Goal: Task Accomplishment & Management: Use online tool/utility

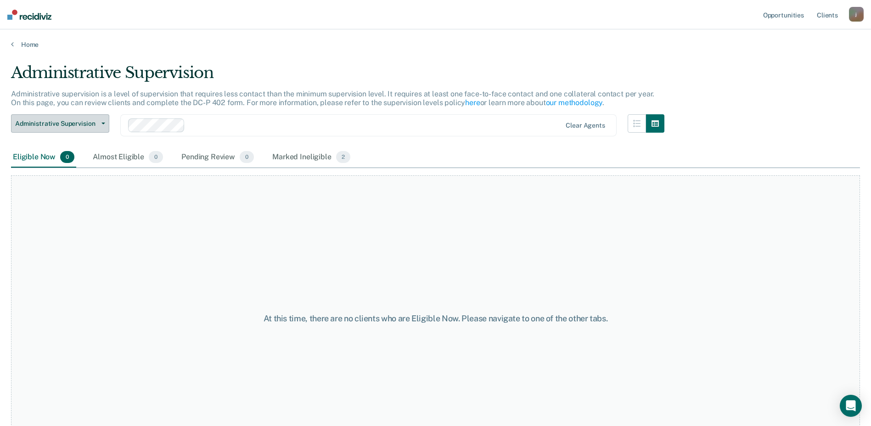
click at [101, 122] on button "Administrative Supervision" at bounding box center [60, 123] width 98 height 18
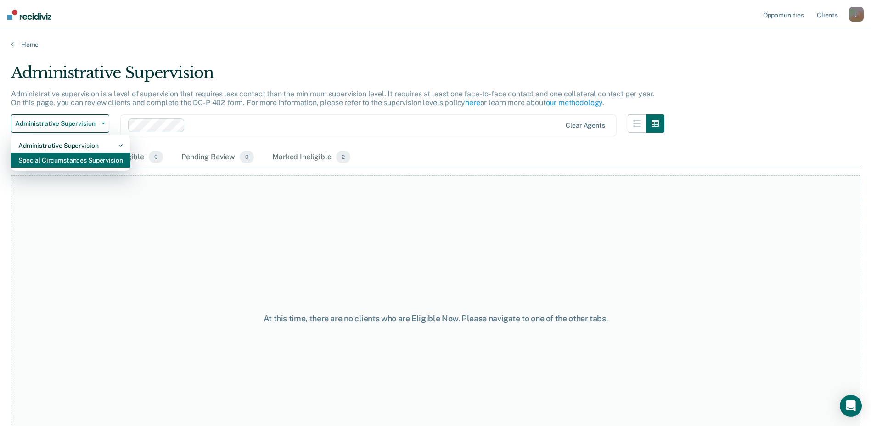
click at [85, 159] on div "Special Circumstances Supervision" at bounding box center [70, 160] width 104 height 15
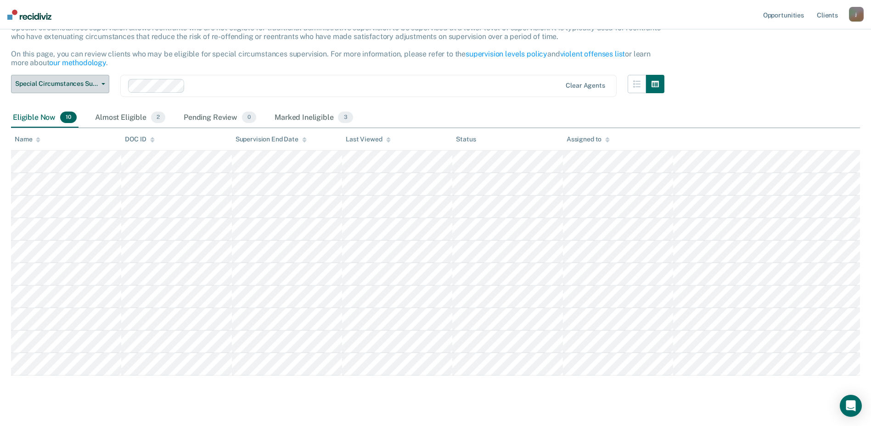
scroll to position [82, 0]
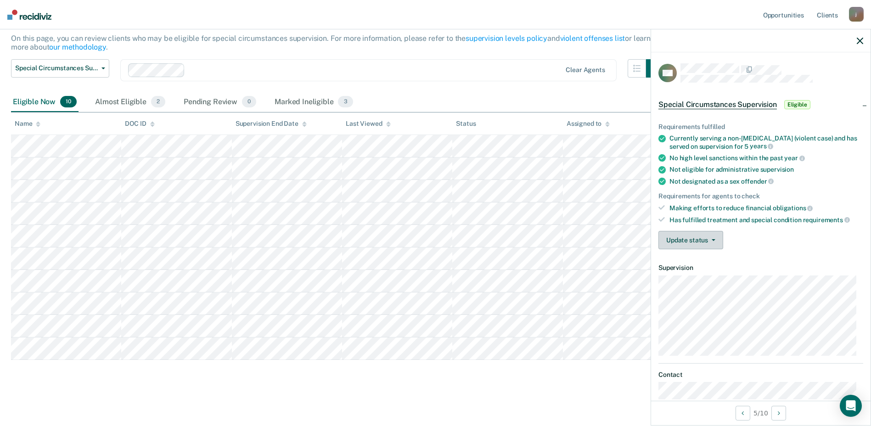
click at [712, 241] on button "Update status" at bounding box center [690, 240] width 65 height 18
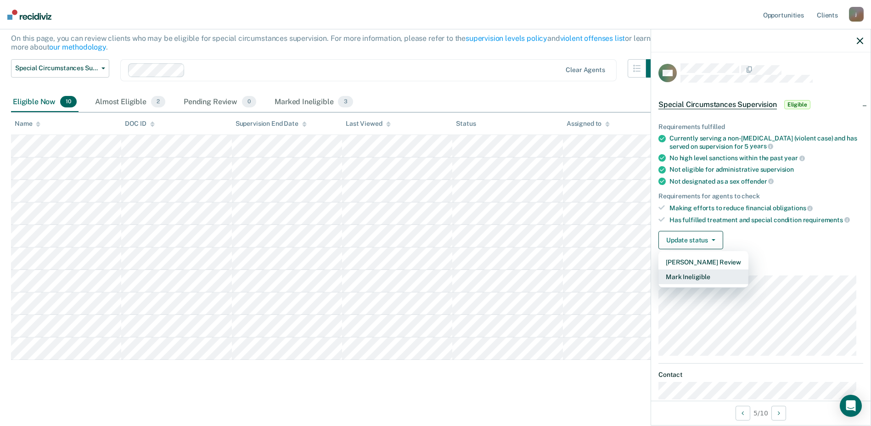
click at [699, 277] on button "Mark Ineligible" at bounding box center [703, 277] width 90 height 15
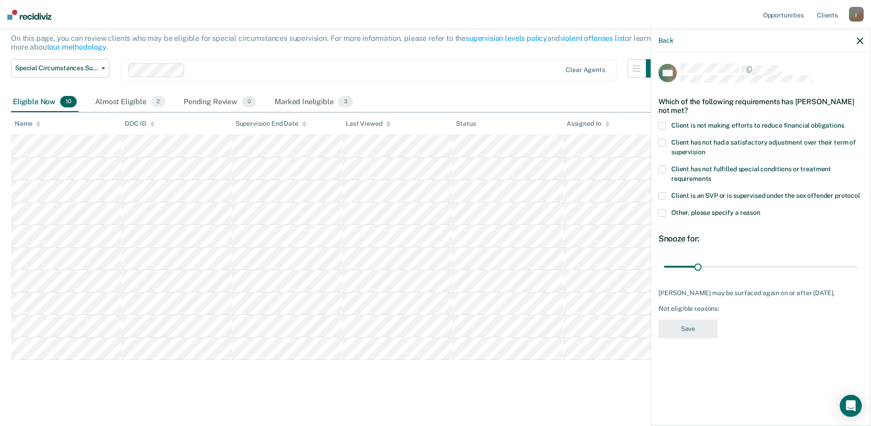
click at [664, 142] on span at bounding box center [661, 142] width 7 height 7
click at [705, 149] on input "Client has not had a satisfactory adjustment over their term of supervision" at bounding box center [705, 149] width 0 height 0
click at [706, 332] on button "Save" at bounding box center [687, 329] width 59 height 19
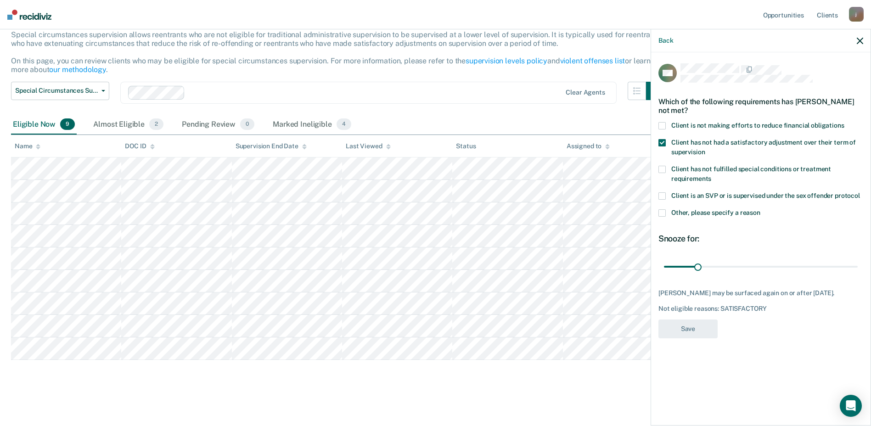
scroll to position [59, 0]
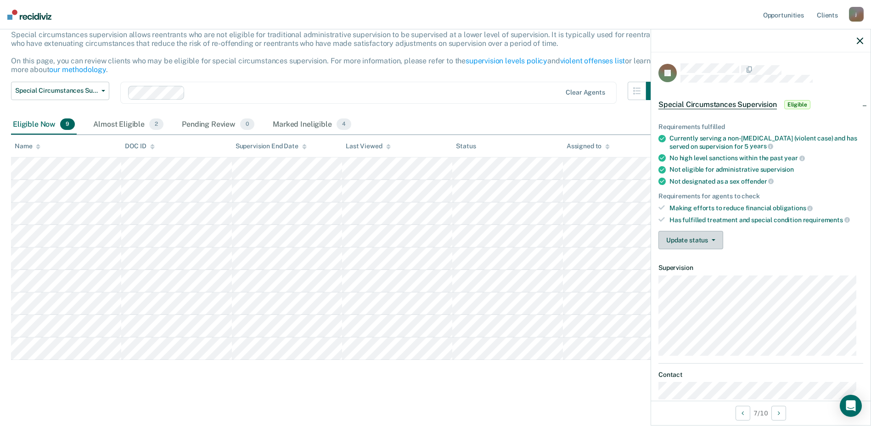
click at [714, 236] on button "Update status" at bounding box center [690, 240] width 65 height 18
click at [765, 238] on div "Update status [PERSON_NAME] Review Mark Ineligible" at bounding box center [760, 240] width 205 height 18
click at [715, 242] on button "Update status" at bounding box center [690, 240] width 65 height 18
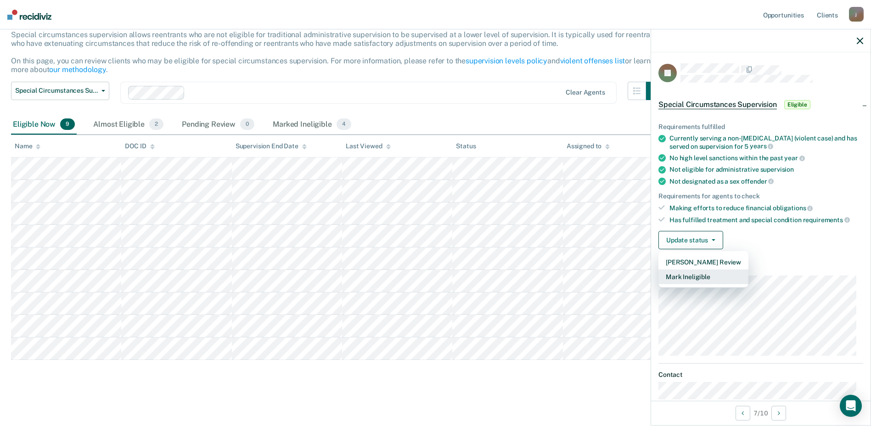
click at [713, 279] on button "Mark Ineligible" at bounding box center [703, 277] width 90 height 15
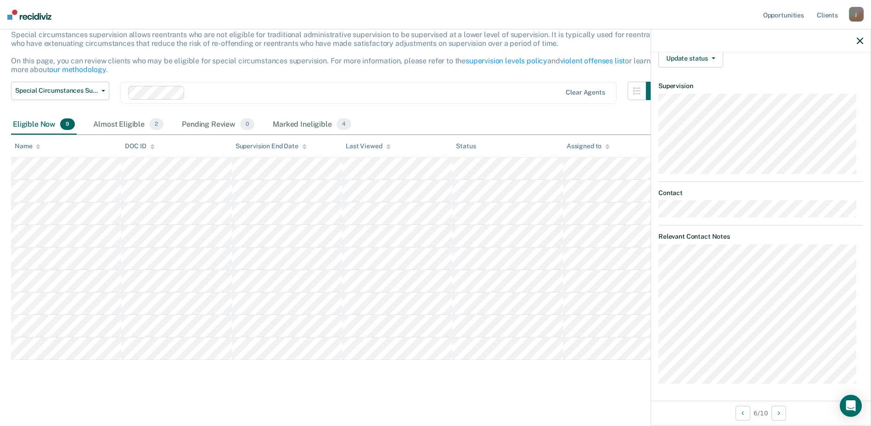
scroll to position [123, 0]
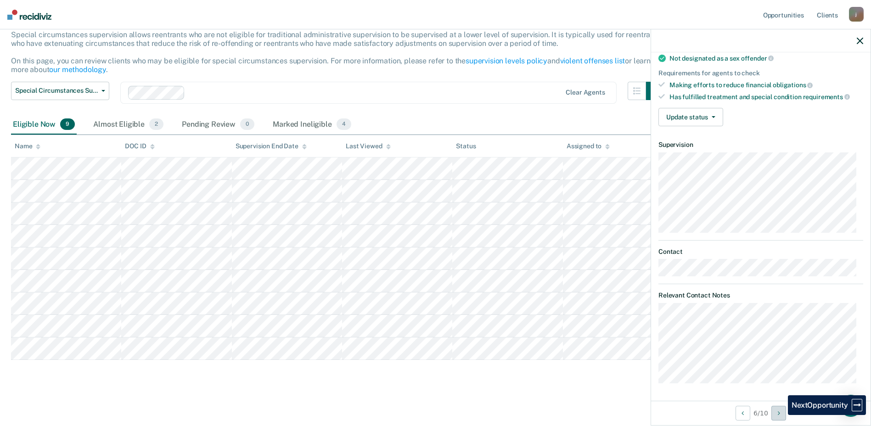
click at [780, 415] on icon "Next Opportunity" at bounding box center [779, 413] width 2 height 6
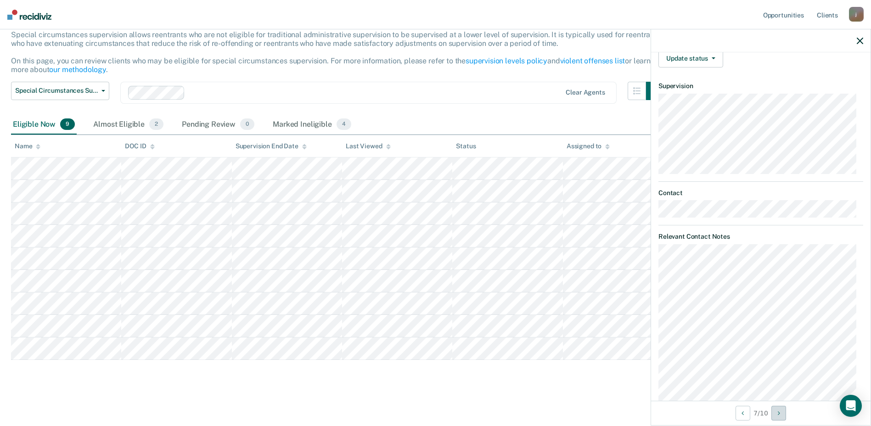
scroll to position [205, 0]
